Goal: Transaction & Acquisition: Register for event/course

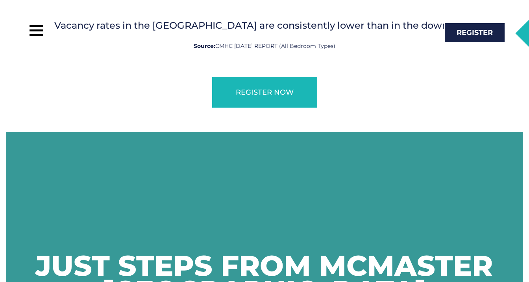
scroll to position [752, 0]
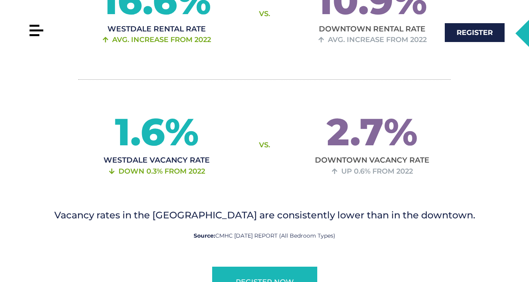
click at [31, 34] on div at bounding box center [37, 31] width 18 height 18
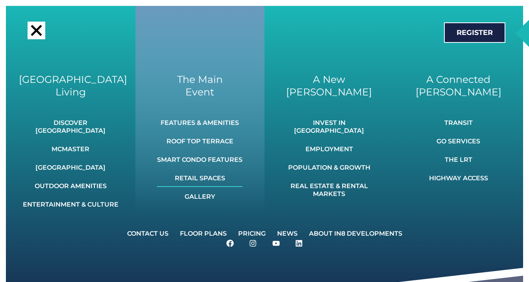
click at [195, 179] on link "Retail Spaces" at bounding box center [199, 178] width 85 height 17
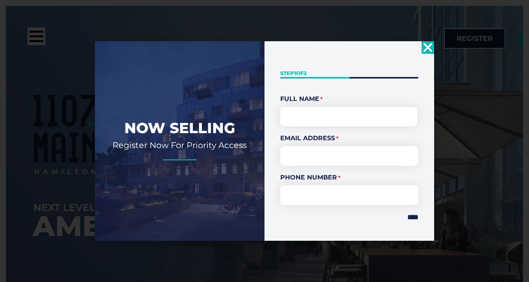
click at [432, 49] on icon "Close" at bounding box center [427, 47] width 13 height 13
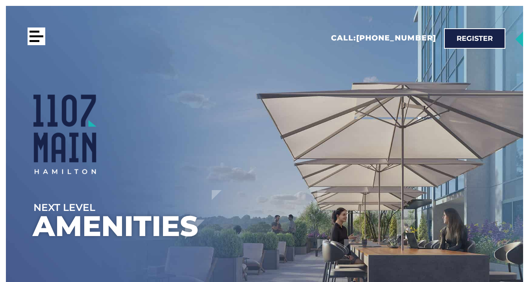
click at [32, 42] on div at bounding box center [35, 41] width 10 height 2
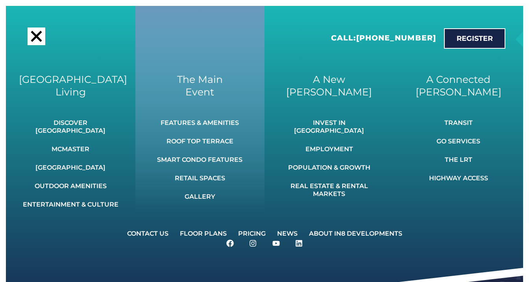
click at [218, 123] on link "Features & Amenities" at bounding box center [199, 122] width 85 height 17
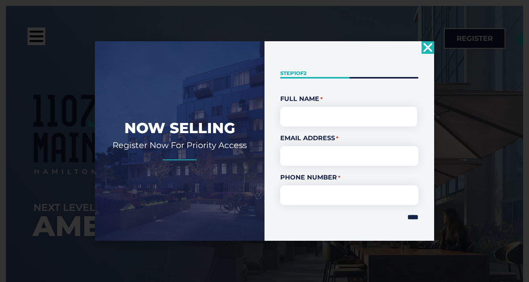
click at [429, 47] on icon "Close" at bounding box center [427, 47] width 13 height 13
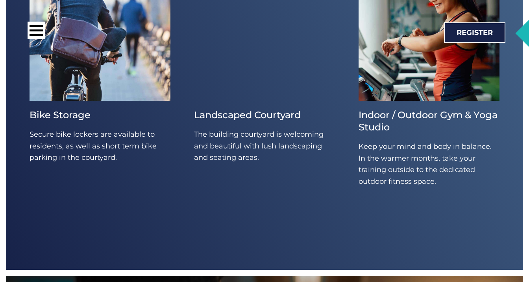
scroll to position [3437, 0]
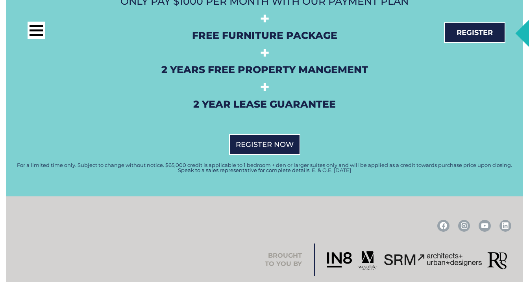
scroll to position [2050, 0]
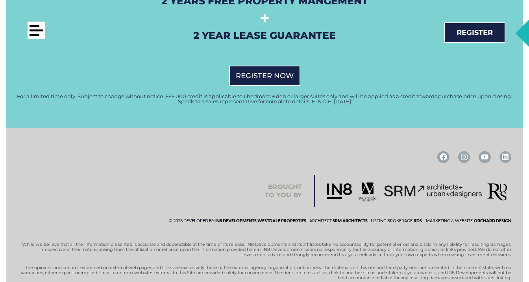
click at [37, 24] on div at bounding box center [37, 31] width 18 height 18
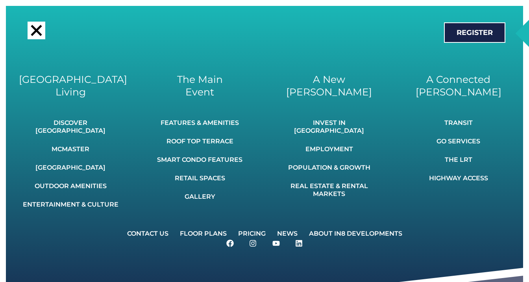
scroll to position [1305, 0]
click at [468, 28] on link "Register" at bounding box center [474, 32] width 61 height 20
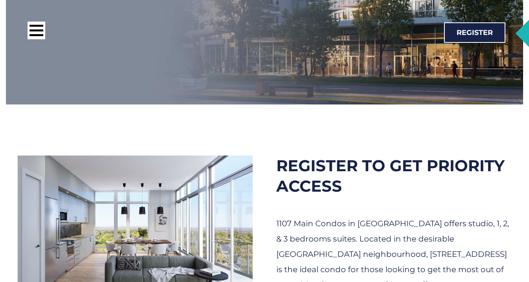
scroll to position [286, 0]
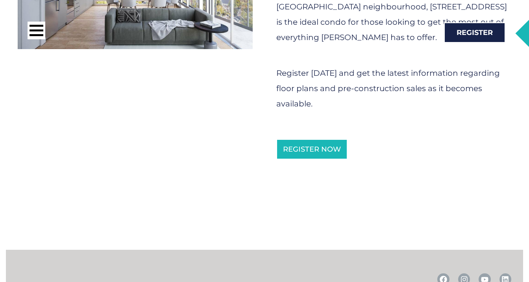
click at [146, 45] on div at bounding box center [133, 33] width 251 height 30
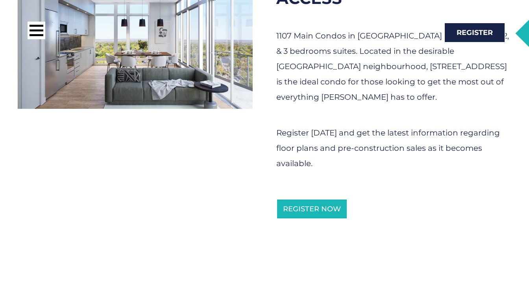
scroll to position [356, 0]
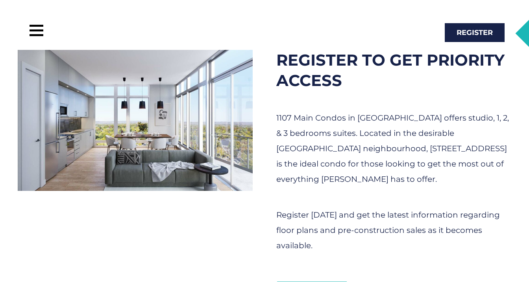
click at [136, 118] on img at bounding box center [135, 120] width 235 height 141
